Goal: Obtain resource: Obtain resource

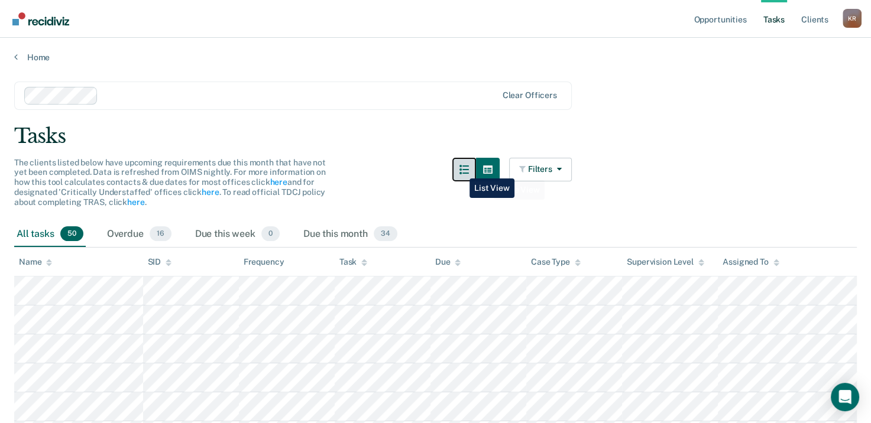
click at [460, 169] on button "button" at bounding box center [464, 170] width 24 height 24
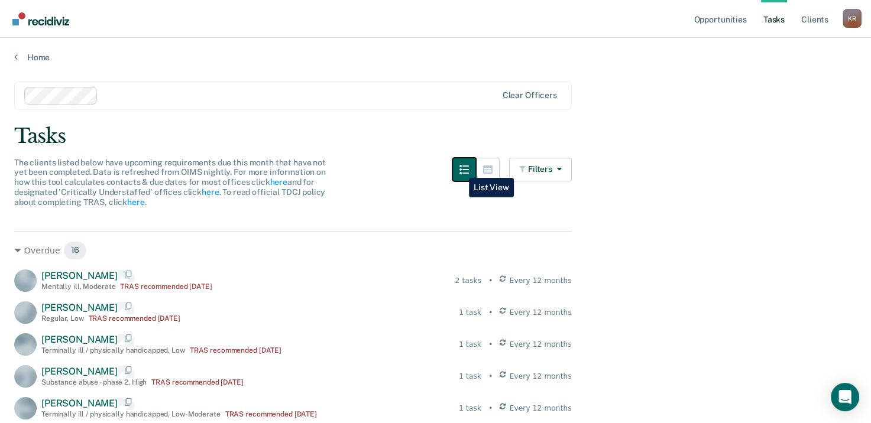
click at [469, 169] on icon "button" at bounding box center [463, 169] width 9 height 9
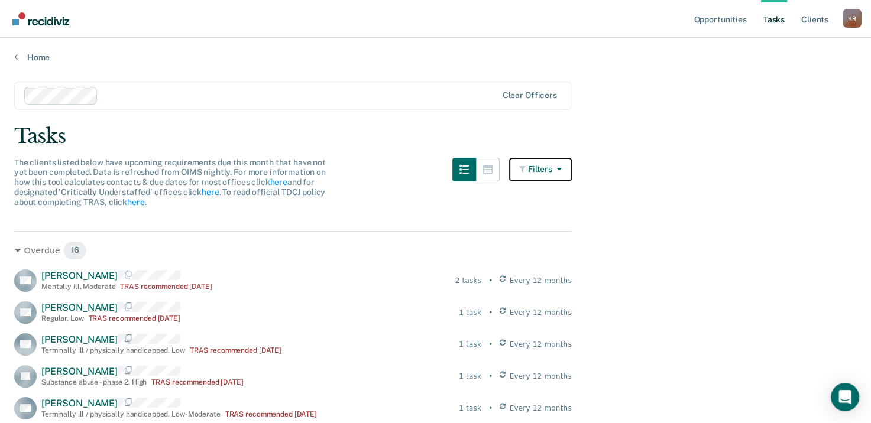
click at [551, 170] on button "Filters" at bounding box center [540, 170] width 63 height 24
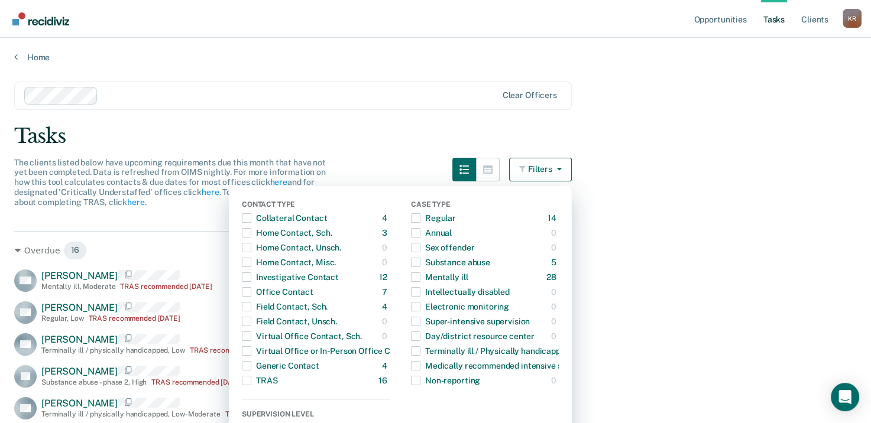
click at [732, 132] on div "Tasks" at bounding box center [435, 136] width 842 height 24
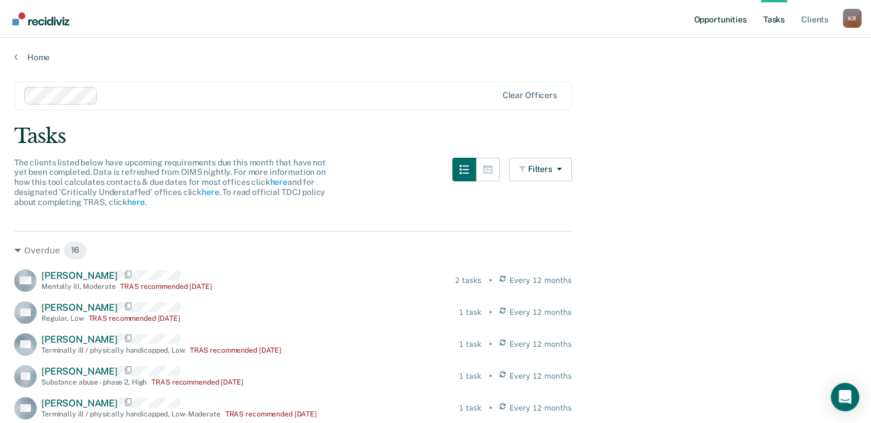
click at [723, 19] on link "Opportunities" at bounding box center [719, 19] width 57 height 38
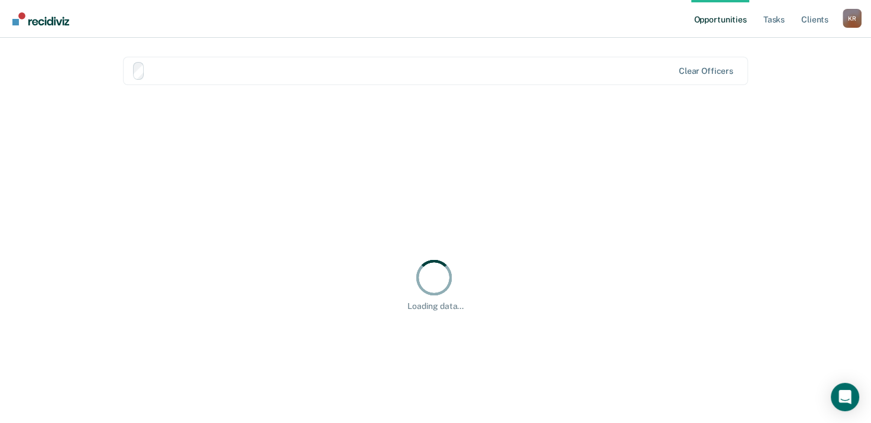
click at [531, 173] on div "Hi, Kia. We’ve found some outstanding items across 1 caseload 39 clients have t…" at bounding box center [435, 277] width 625 height 356
click at [725, 21] on link "Opportunities" at bounding box center [719, 19] width 57 height 38
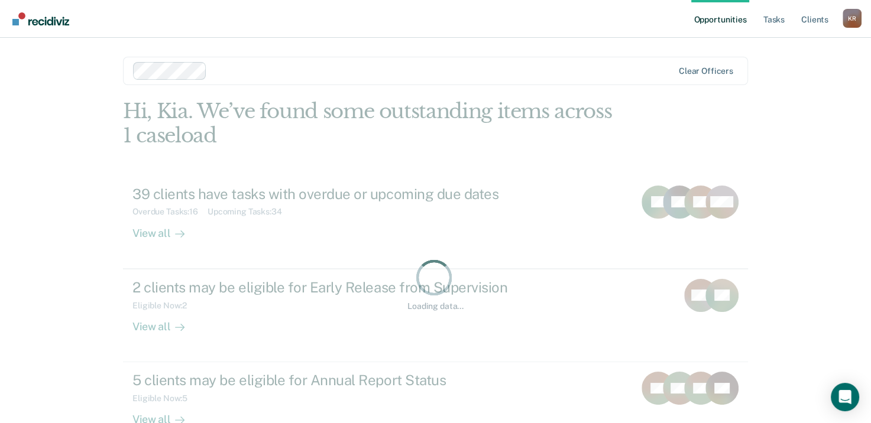
click at [725, 21] on link "Opportunities" at bounding box center [719, 19] width 57 height 38
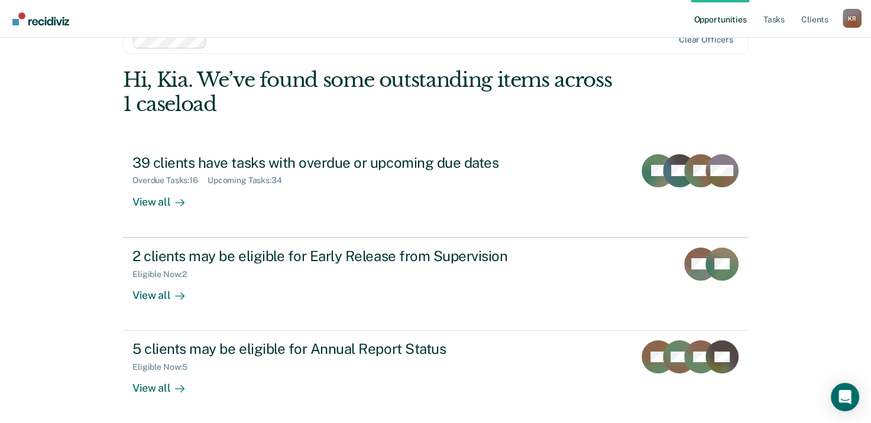
scroll to position [59, 0]
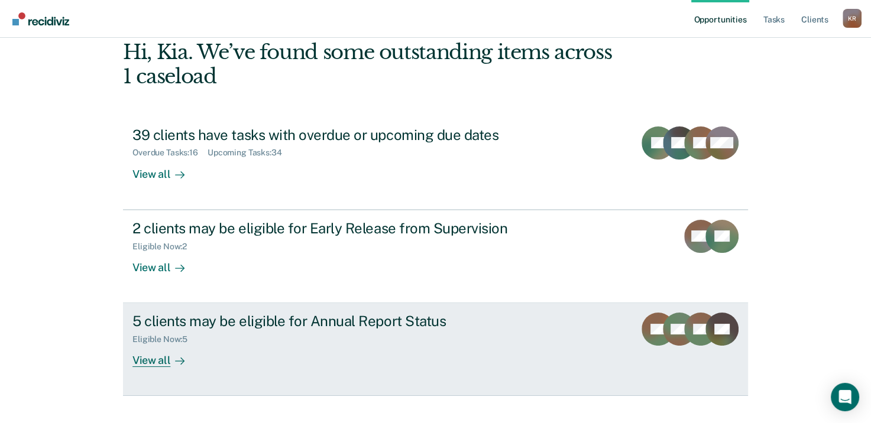
click at [371, 322] on div "5 clients may be eligible for Annual Report Status" at bounding box center [339, 321] width 415 height 17
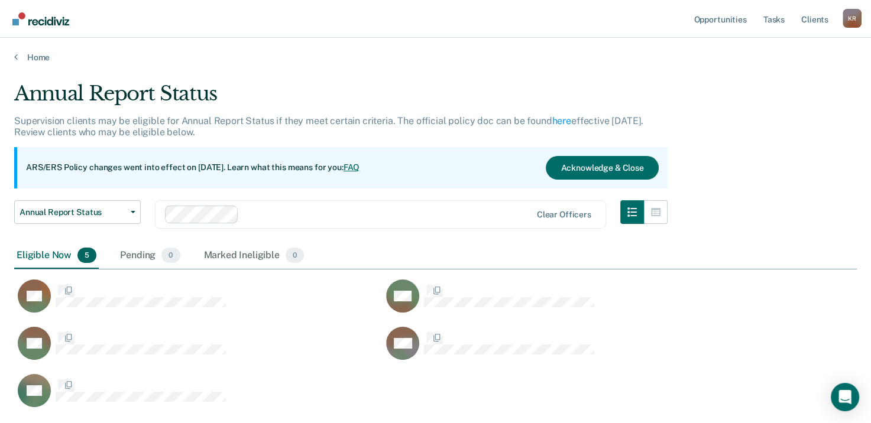
scroll to position [325, 833]
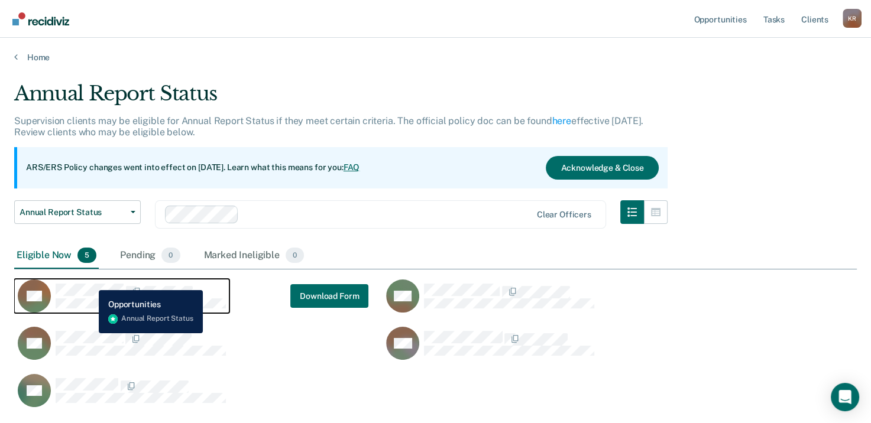
click at [90, 281] on div "BC" at bounding box center [122, 296] width 208 height 33
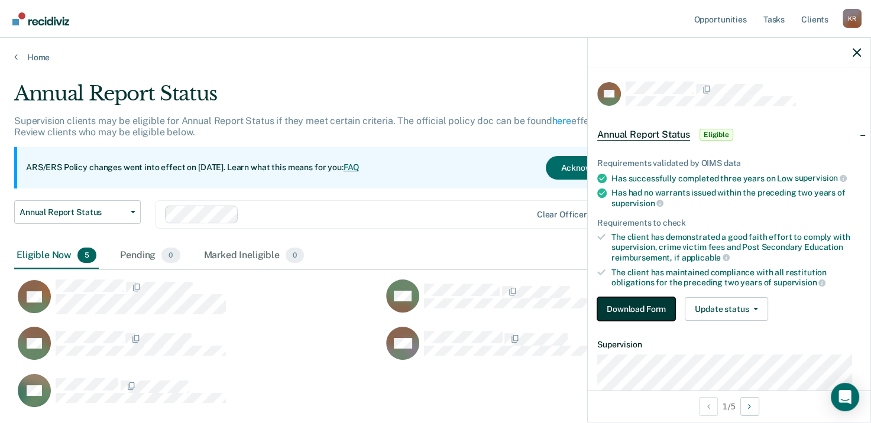
click at [660, 305] on button "Download Form" at bounding box center [636, 309] width 78 height 24
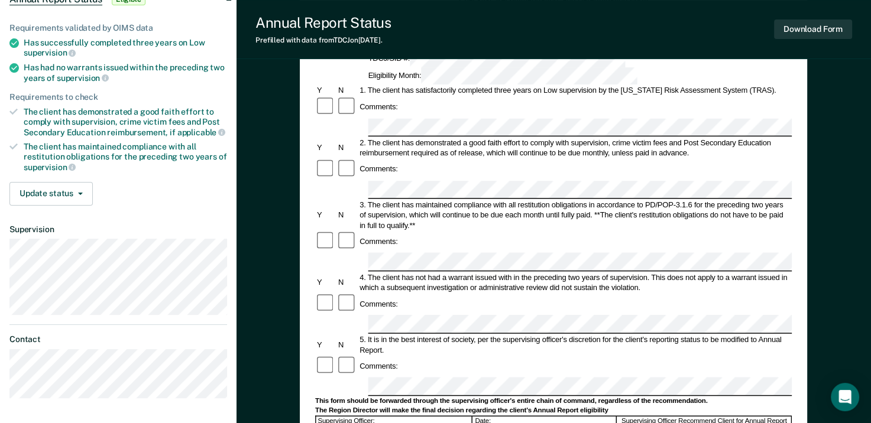
scroll to position [59, 0]
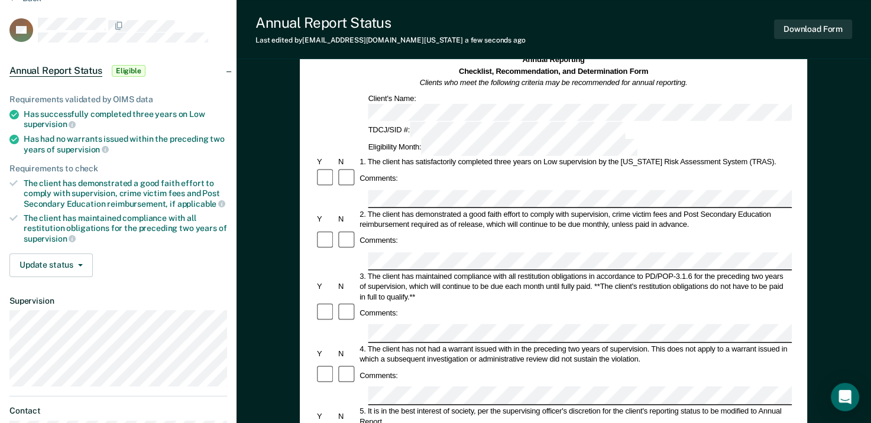
click at [780, 271] on div "3. The client has maintained compliance with all restitution obligations in acc…" at bounding box center [575, 286] width 434 height 31
click at [365, 271] on div "3. The client has maintained compliance with all restitution obligations in acc…" at bounding box center [575, 286] width 434 height 31
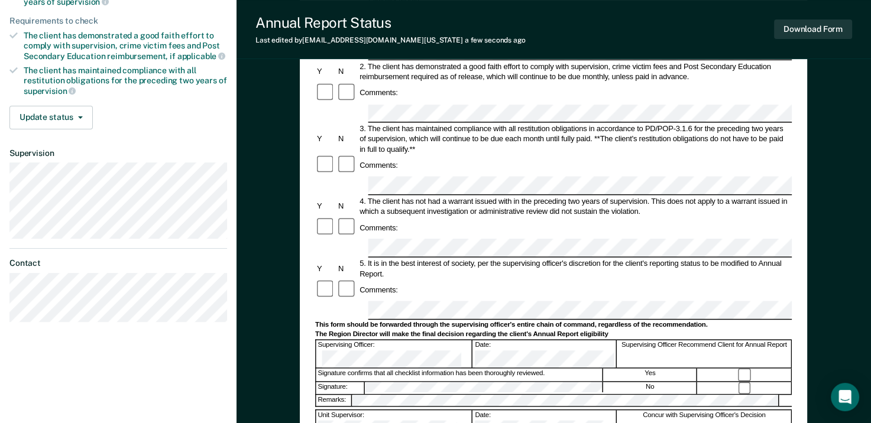
click at [769, 225] on form "Annual Reporting Checklist, Recommendation, and Determination Form Clients who …" at bounding box center [553, 300] width 476 height 787
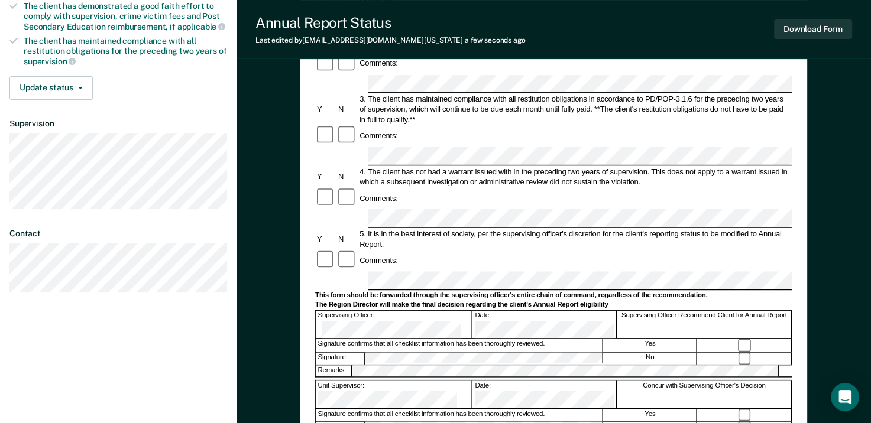
click at [790, 300] on div "The Region Director will make the final decision regarding the client's Annual …" at bounding box center [553, 304] width 476 height 9
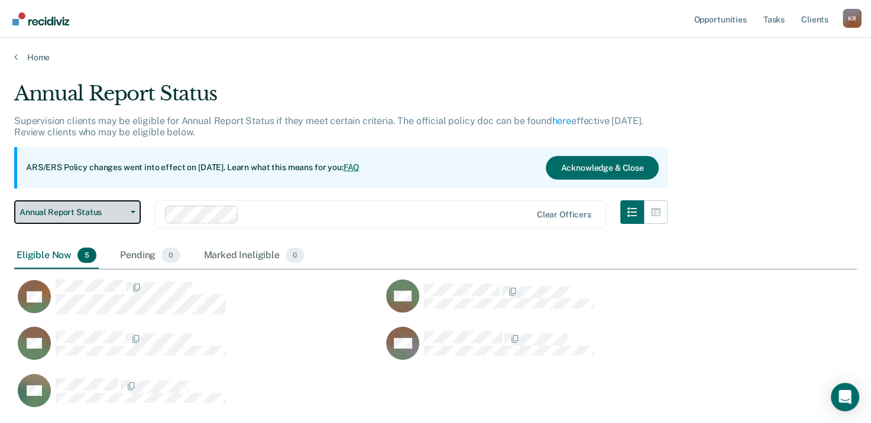
click at [135, 210] on button "Annual Report Status" at bounding box center [77, 212] width 126 height 24
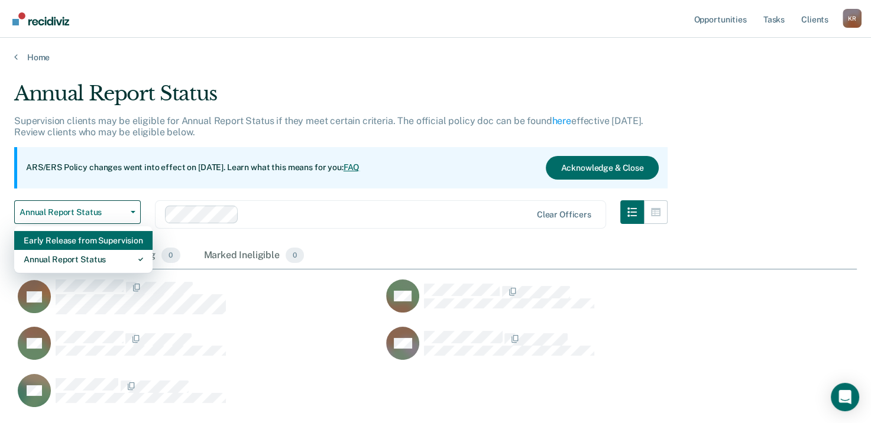
click at [55, 236] on div "Early Release from Supervision" at bounding box center [83, 240] width 119 height 19
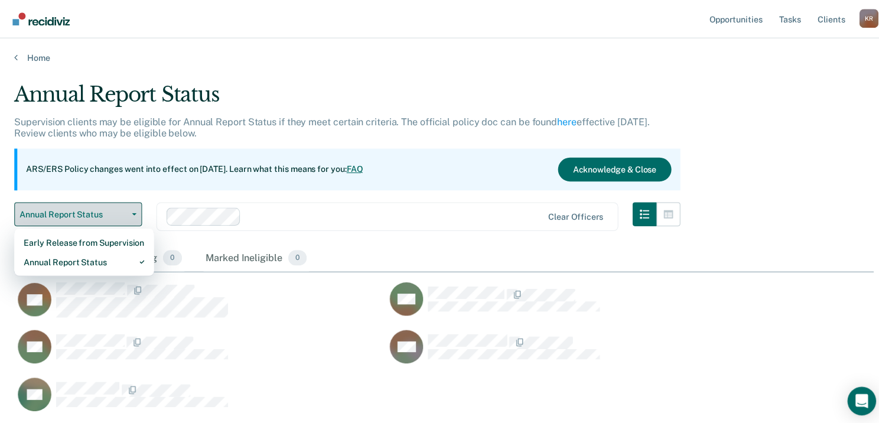
scroll to position [9, 9]
